Goal: Find specific page/section: Find specific page/section

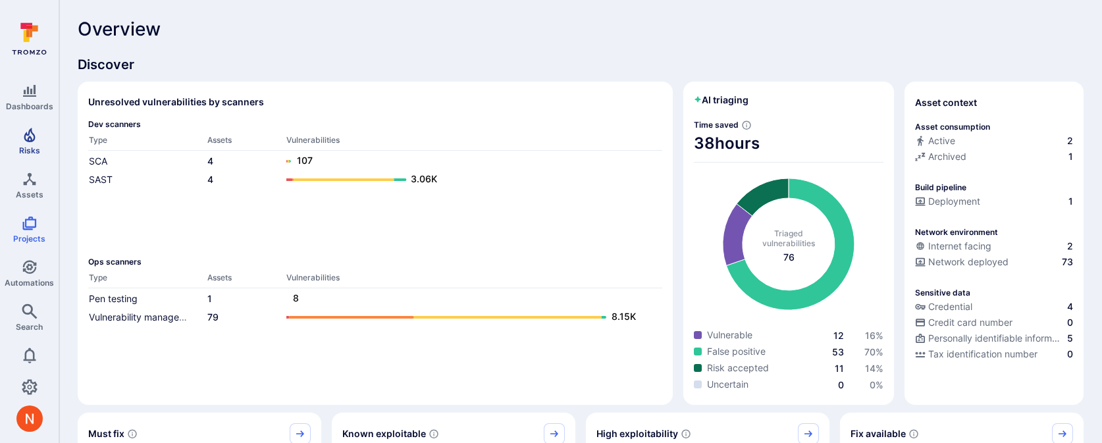
click at [36, 145] on span "Risks" at bounding box center [29, 150] width 21 height 10
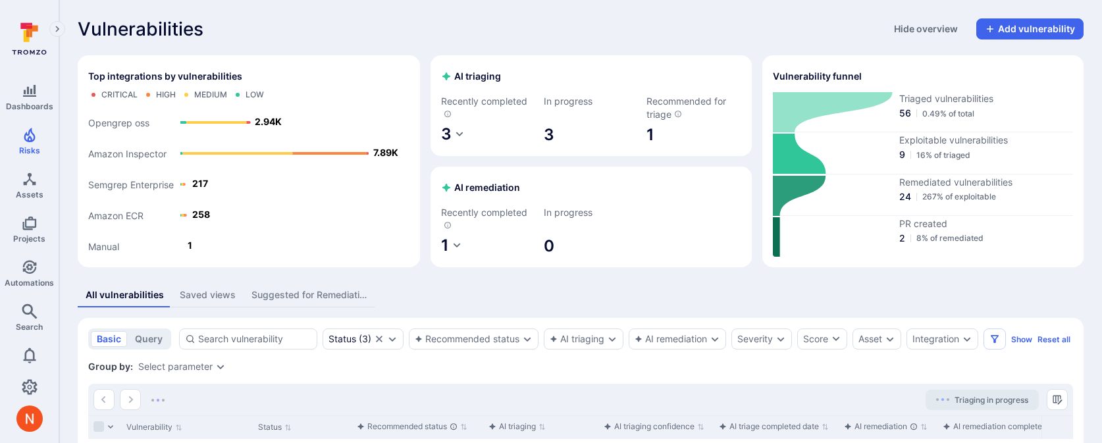
click at [202, 279] on div "Vulnerabilities Hide overview Add vulnerability Top integrations by vulnerabili…" at bounding box center [580, 334] width 1043 height 668
click at [202, 297] on div "Saved views" at bounding box center [208, 294] width 56 height 13
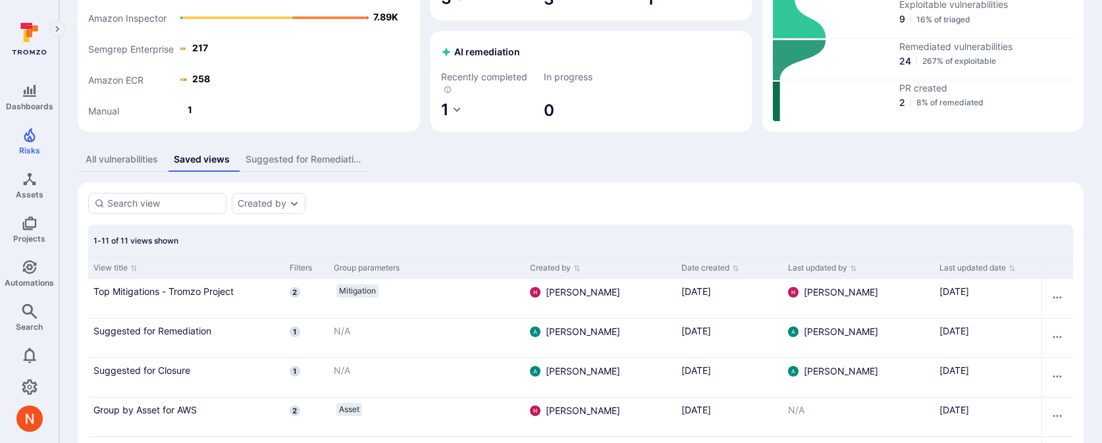
scroll to position [132, 0]
